Goal: Check status: Check status

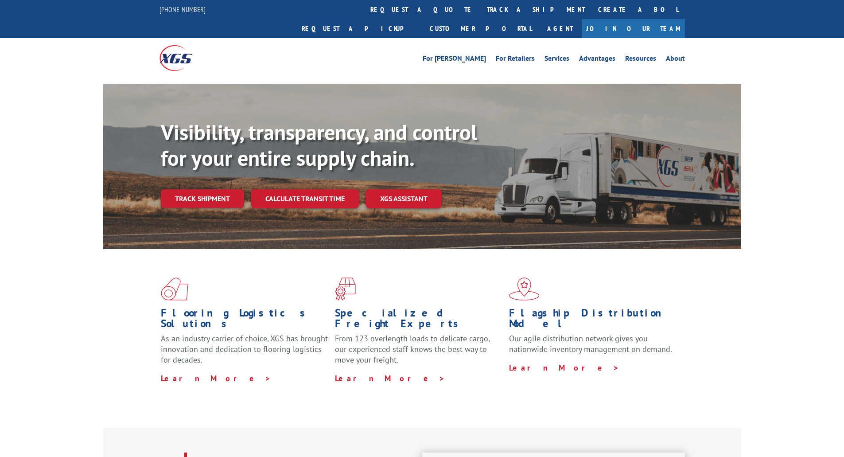
click at [195, 189] on link "Track shipment" at bounding box center [202, 198] width 83 height 19
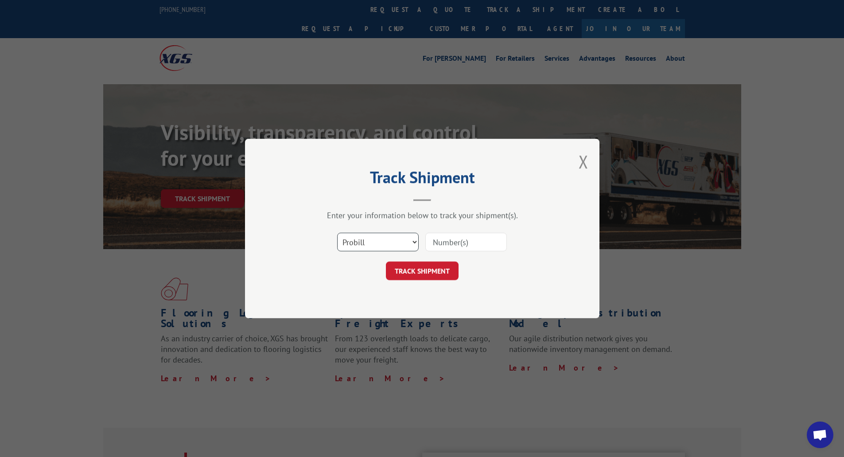
click at [361, 240] on select "Select category... Probill BOL PO" at bounding box center [377, 242] width 81 height 19
select select "bol"
click at [337, 233] on select "Select category... Probill BOL PO" at bounding box center [377, 242] width 81 height 19
click at [451, 245] on input at bounding box center [465, 242] width 81 height 19
type input "6100046869"
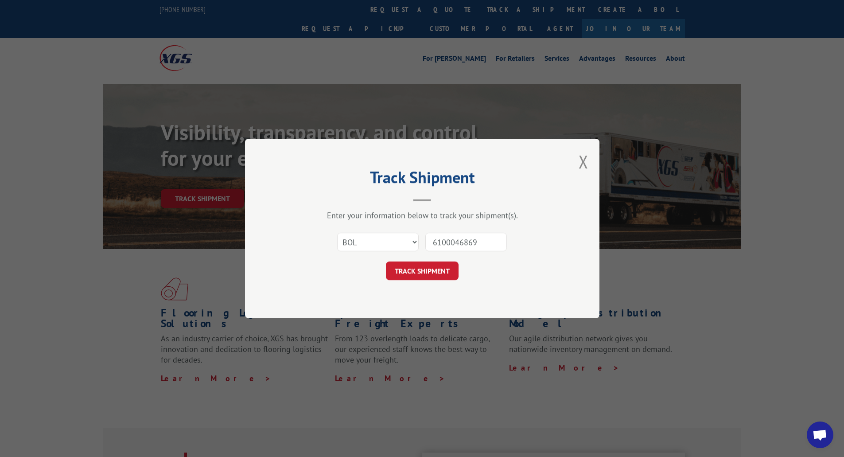
click button "TRACK SHIPMENT" at bounding box center [422, 270] width 73 height 19
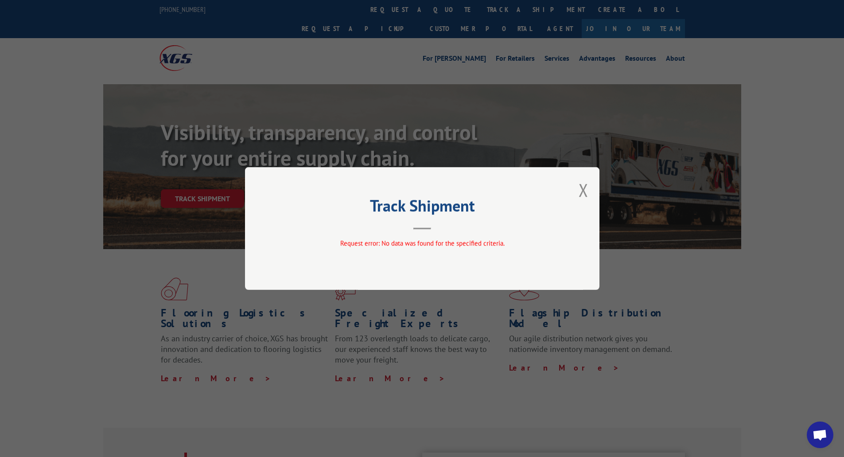
click at [593, 183] on div "Track Shipment Request error: No data was found for the specified criteria." at bounding box center [422, 228] width 354 height 123
click at [586, 182] on button "Close modal" at bounding box center [583, 189] width 10 height 23
